Goal: Task Accomplishment & Management: Use online tool/utility

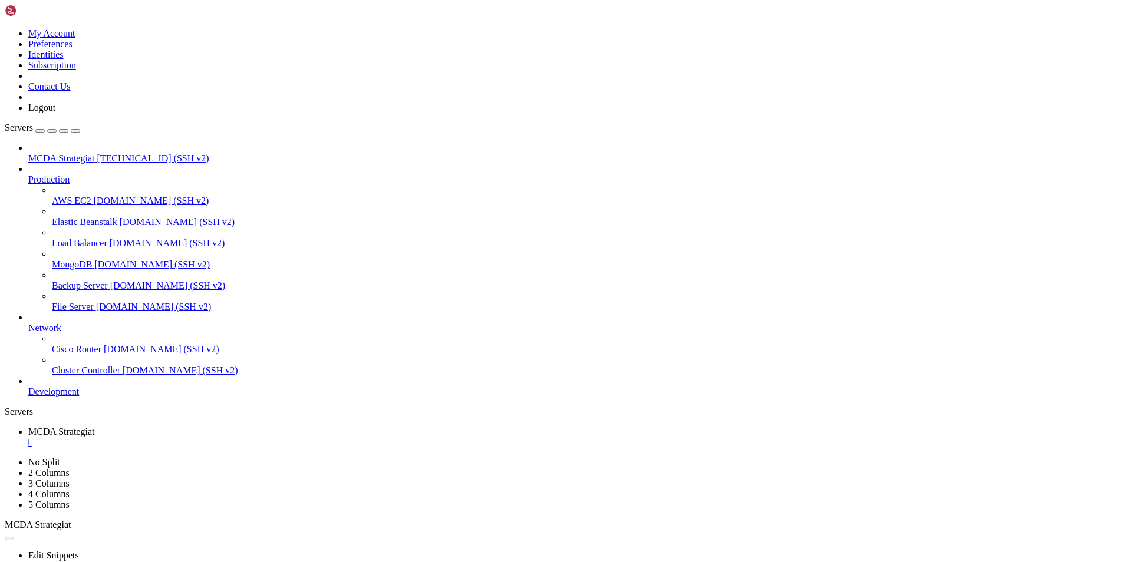
scroll to position [5, 1]
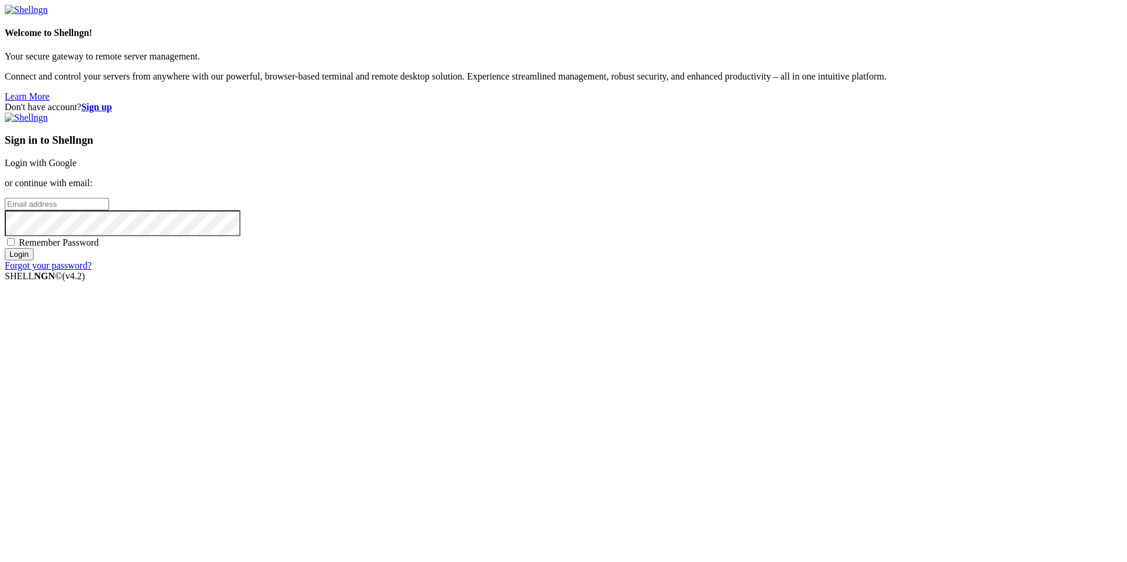
type input "root"
click at [34, 261] on input "Login" at bounding box center [19, 254] width 29 height 12
click at [77, 168] on link "Login with Google" at bounding box center [41, 163] width 72 height 10
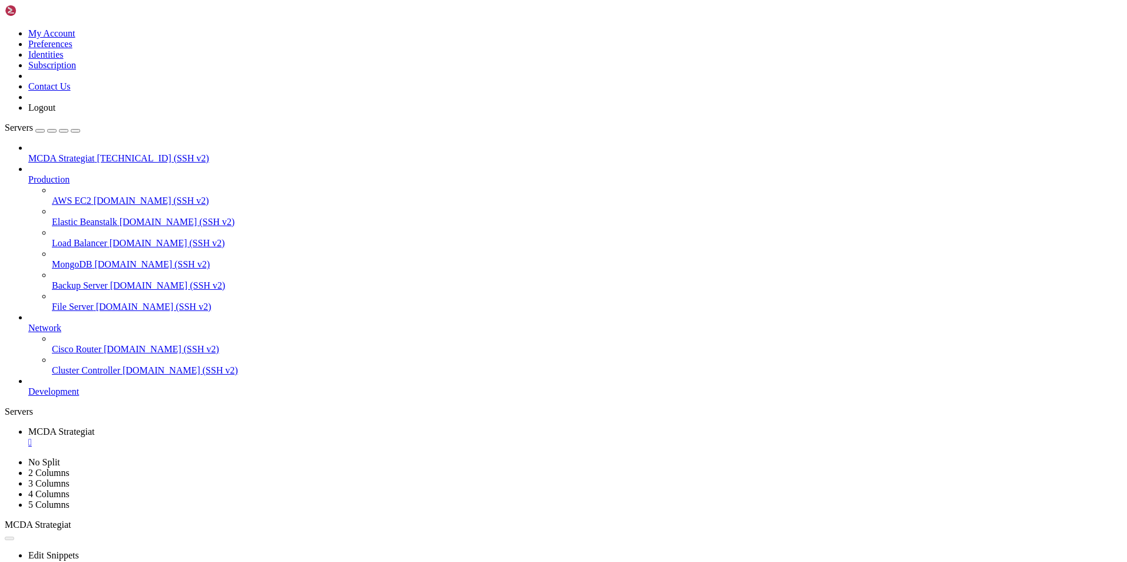
scroll to position [56323, 0]
click at [239, 437] on div "" at bounding box center [575, 442] width 1094 height 11
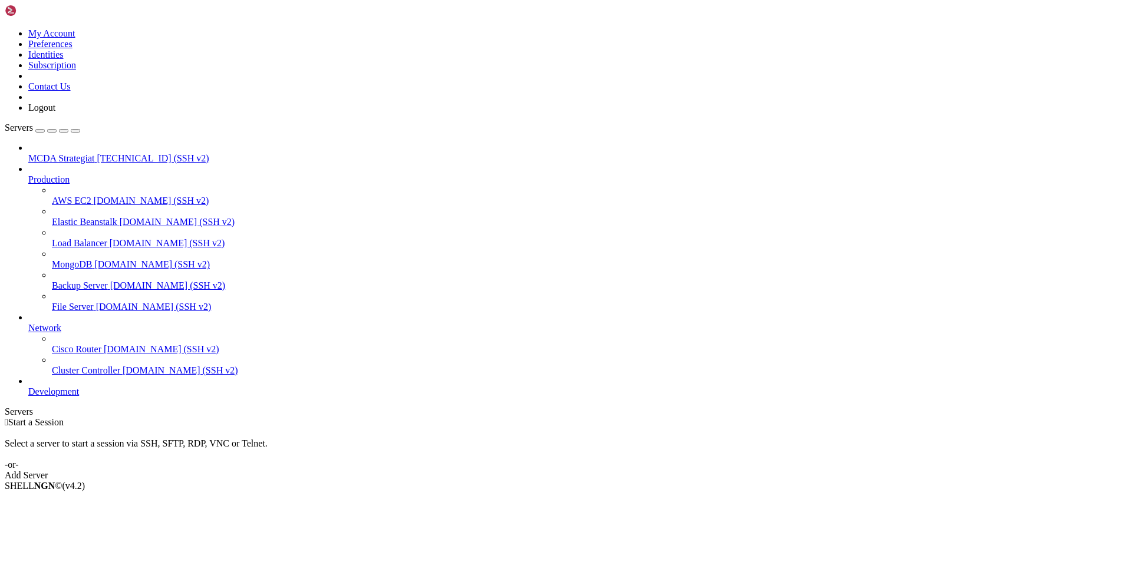
click at [78, 153] on span "MCDA Strategiat" at bounding box center [61, 158] width 66 height 10
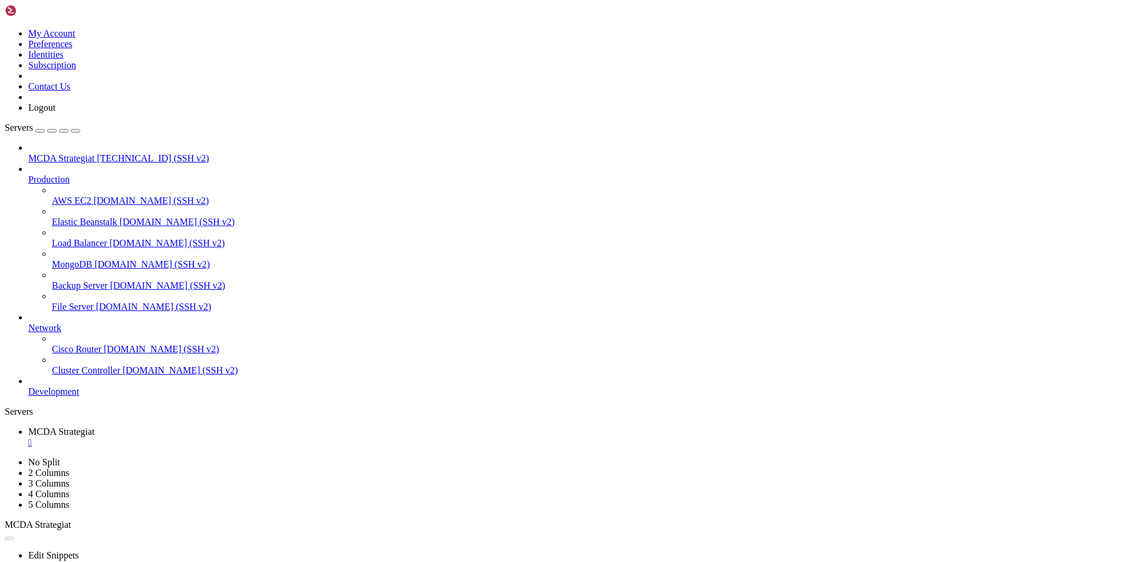
scroll to position [0, 0]
click at [88, 153] on span "MCDA Strategiat" at bounding box center [61, 158] width 66 height 10
click at [346, 459] on div "" at bounding box center [575, 464] width 1094 height 11
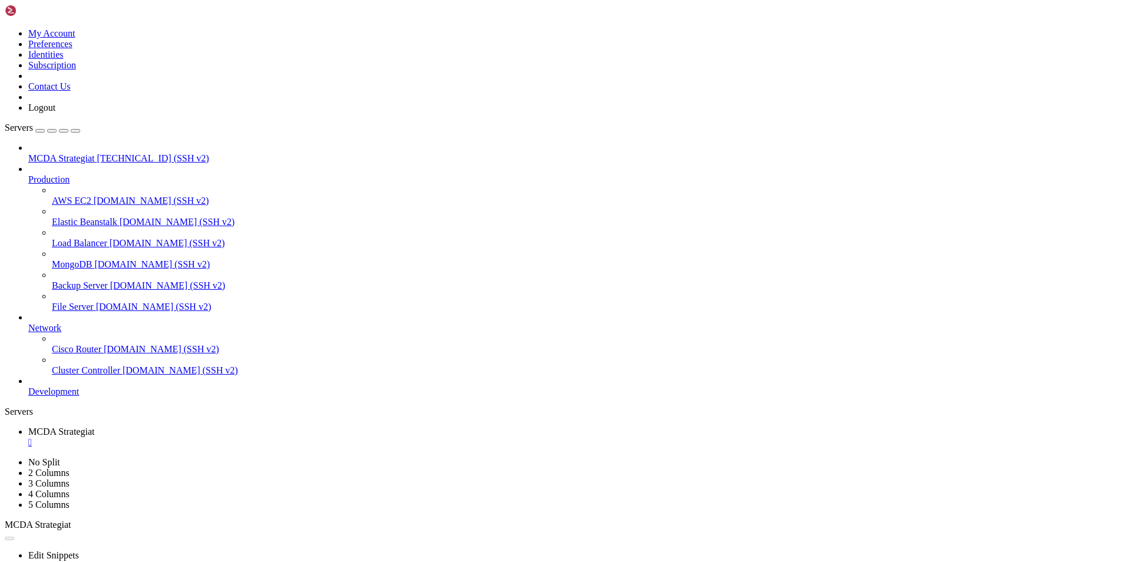
click at [94, 153] on span "MCDA Strategiat" at bounding box center [61, 158] width 66 height 10
click at [237, 437] on div "" at bounding box center [575, 442] width 1094 height 11
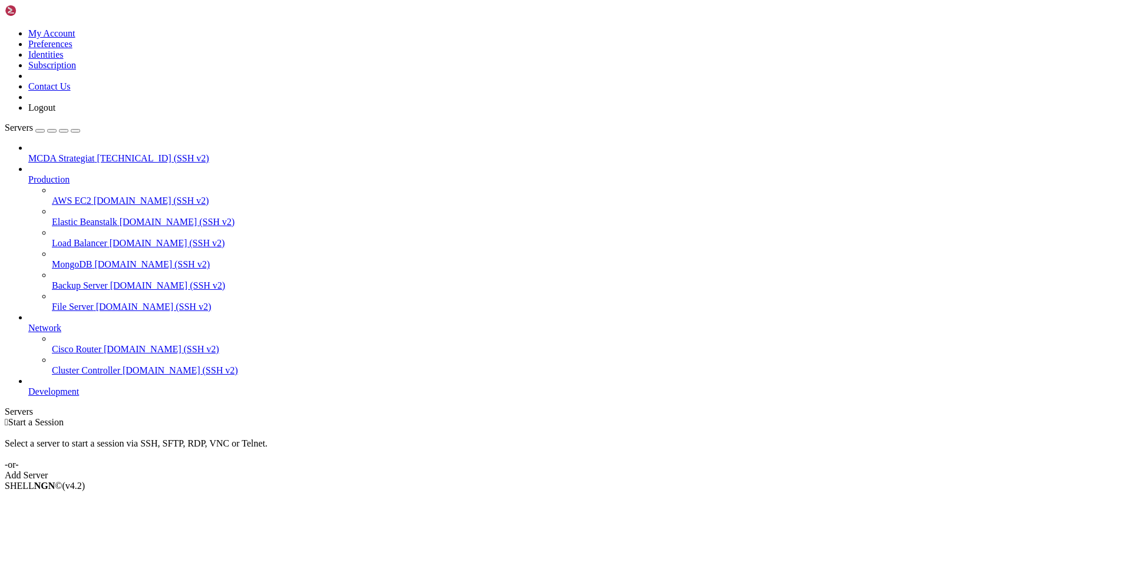
click at [61, 153] on span "MCDA Strategiat" at bounding box center [61, 158] width 66 height 10
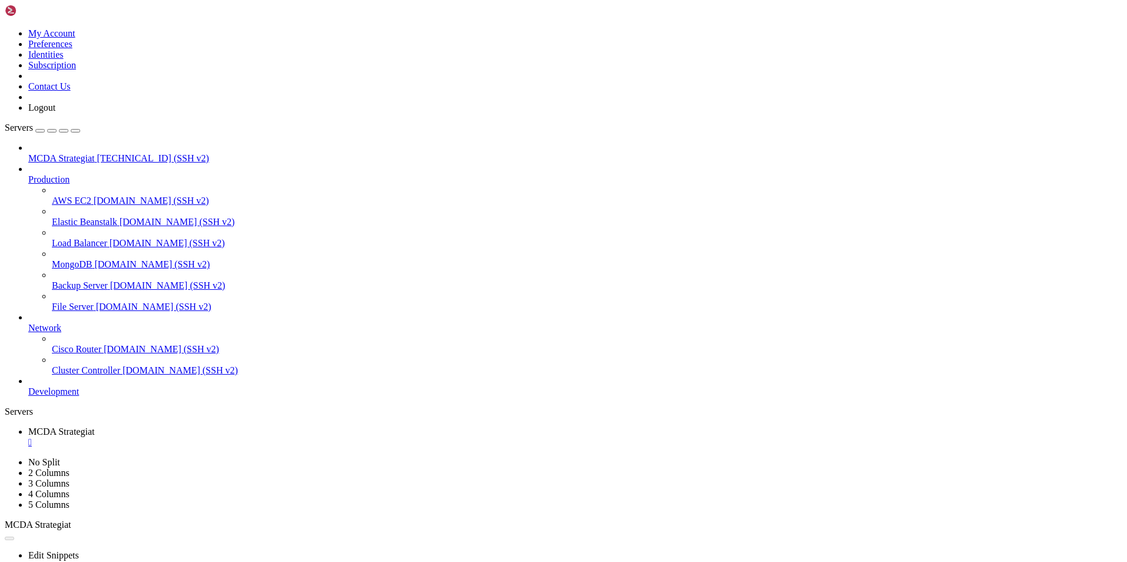
click at [93, 153] on span "MCDA Strategiat" at bounding box center [61, 158] width 66 height 10
click at [346, 459] on div "" at bounding box center [575, 464] width 1094 height 11
click at [87, 153] on span "MCDA Strategiat" at bounding box center [61, 158] width 66 height 10
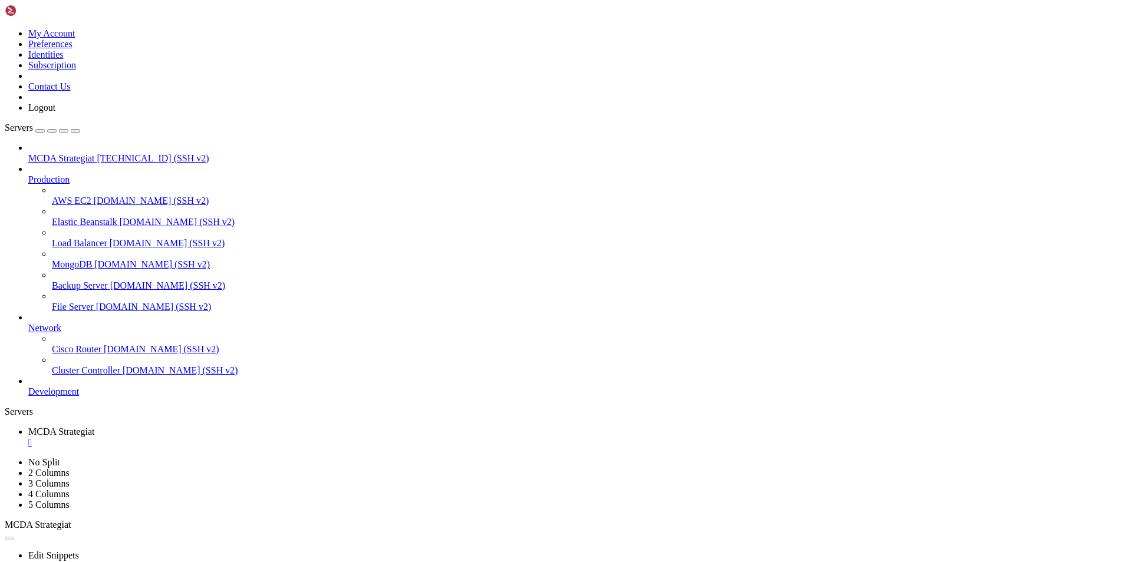
click at [87, 153] on span "MCDA Strategiat" at bounding box center [61, 158] width 66 height 10
click at [243, 437] on div "" at bounding box center [575, 442] width 1094 height 11
click at [97, 153] on span "[TECHNICAL_ID] (SSH v2)" at bounding box center [153, 158] width 112 height 10
click at [344, 459] on div "" at bounding box center [575, 464] width 1094 height 11
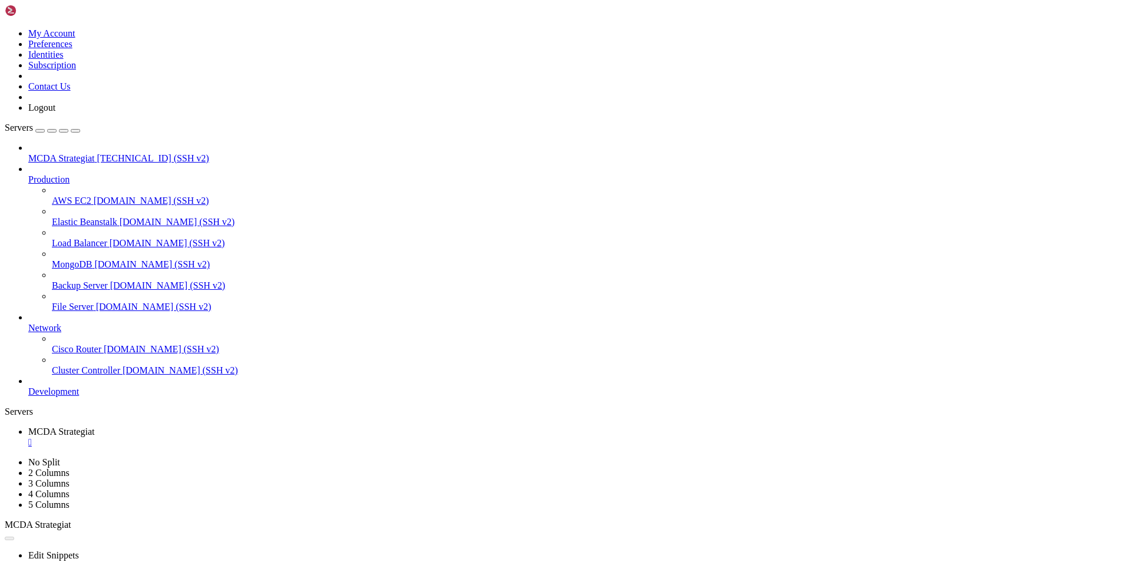
click at [97, 153] on span "[TECHNICAL_ID] (SSH v2)" at bounding box center [153, 158] width 112 height 10
click at [348, 459] on div "" at bounding box center [575, 464] width 1094 height 11
click at [99, 153] on span "[TECHNICAL_ID] (SSH v2)" at bounding box center [153, 158] width 112 height 10
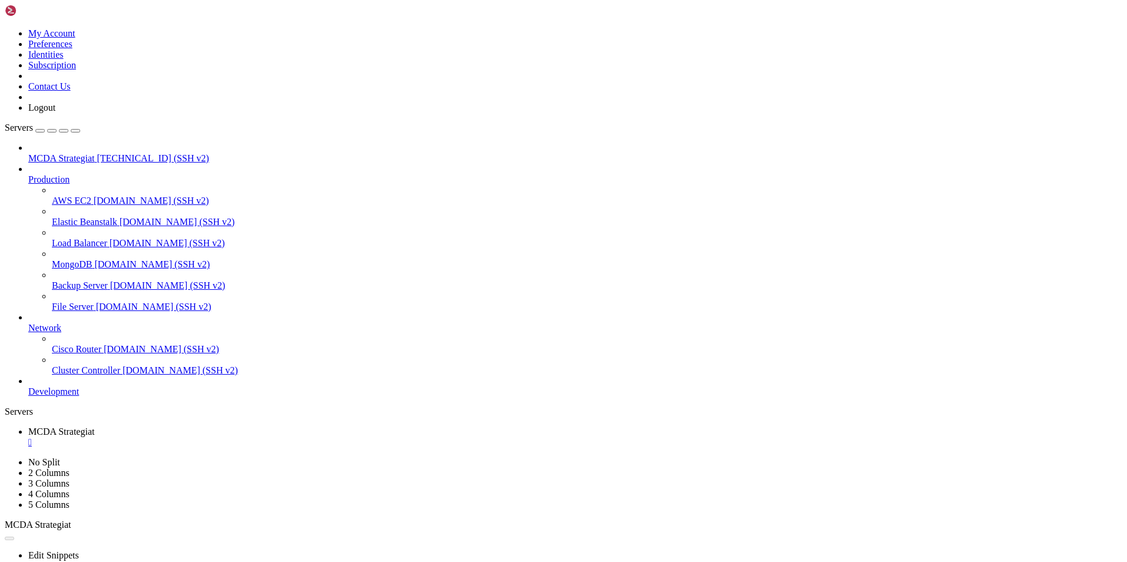
click at [99, 153] on span "[TECHNICAL_ID] (SSH v2)" at bounding box center [153, 158] width 112 height 10
click at [347, 459] on div "" at bounding box center [575, 464] width 1094 height 11
click at [243, 437] on div "" at bounding box center [575, 442] width 1094 height 11
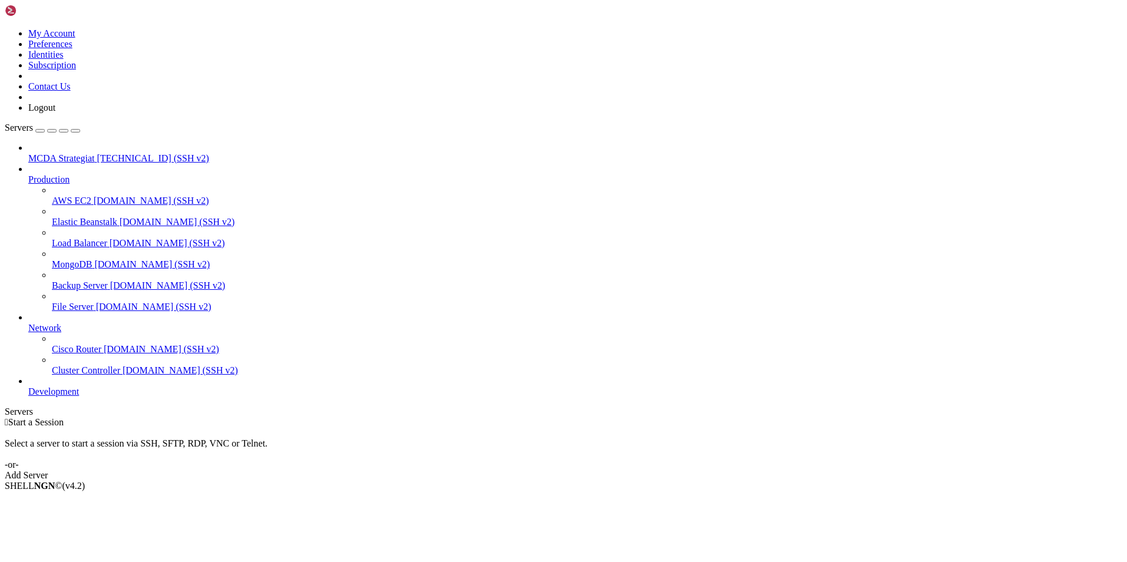
click at [93, 153] on span "MCDA Strategiat" at bounding box center [61, 158] width 66 height 10
